Goal: Ask a question

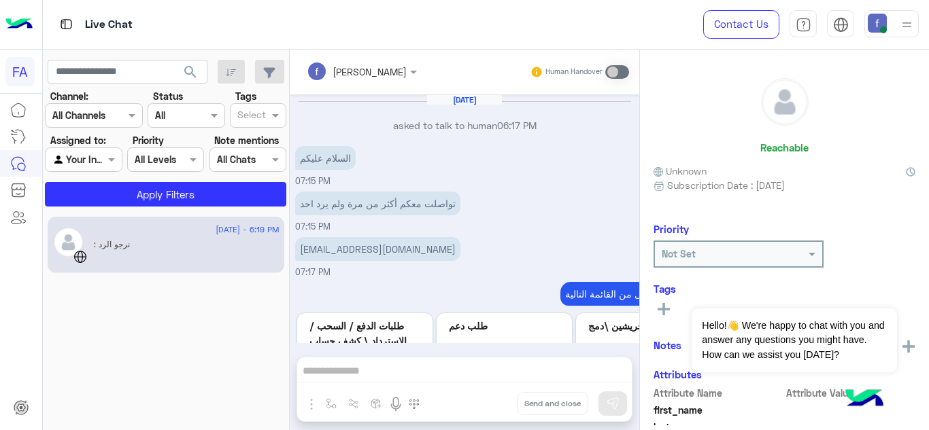
scroll to position [338, 0]
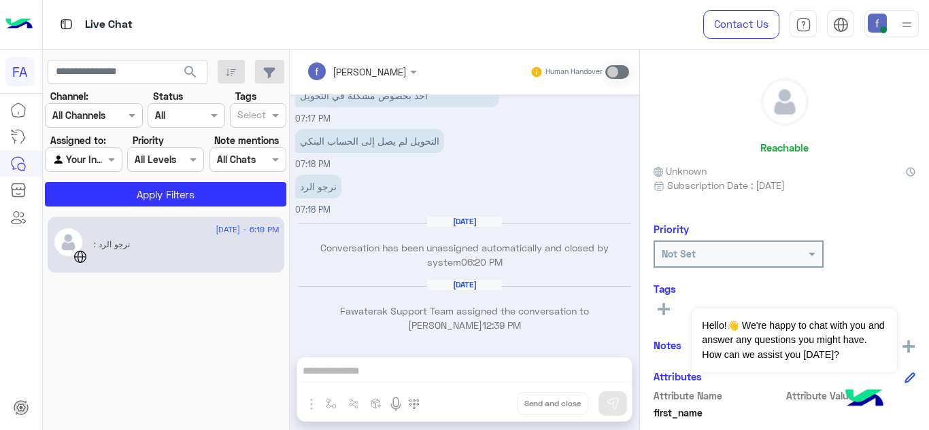
click at [491, 30] on div "Live Chat" at bounding box center [338, 24] width 591 height 49
